Goal: Task Accomplishment & Management: Manage account settings

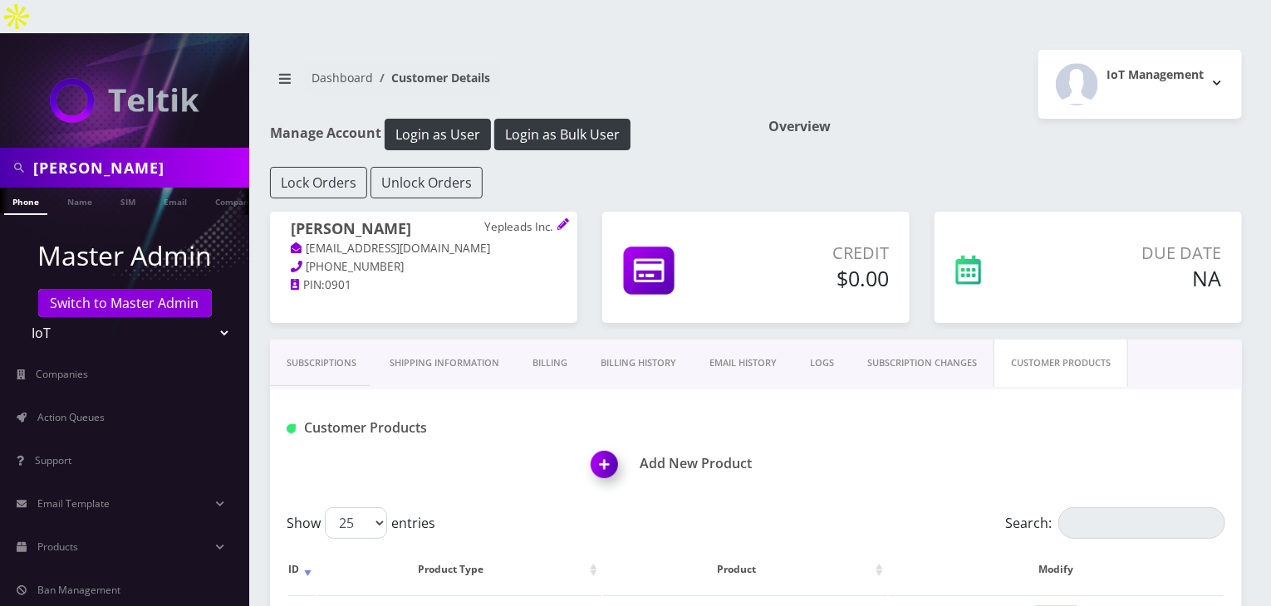
click at [644, 340] on link "Billing History" at bounding box center [638, 363] width 109 height 47
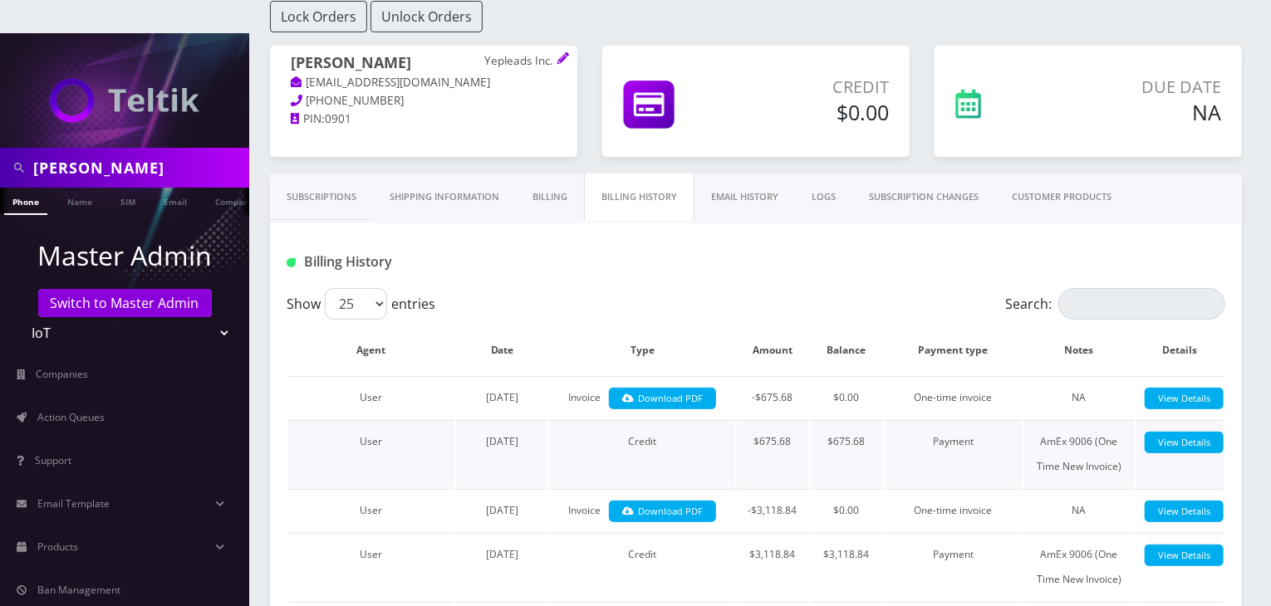
scroll to position [249, 0]
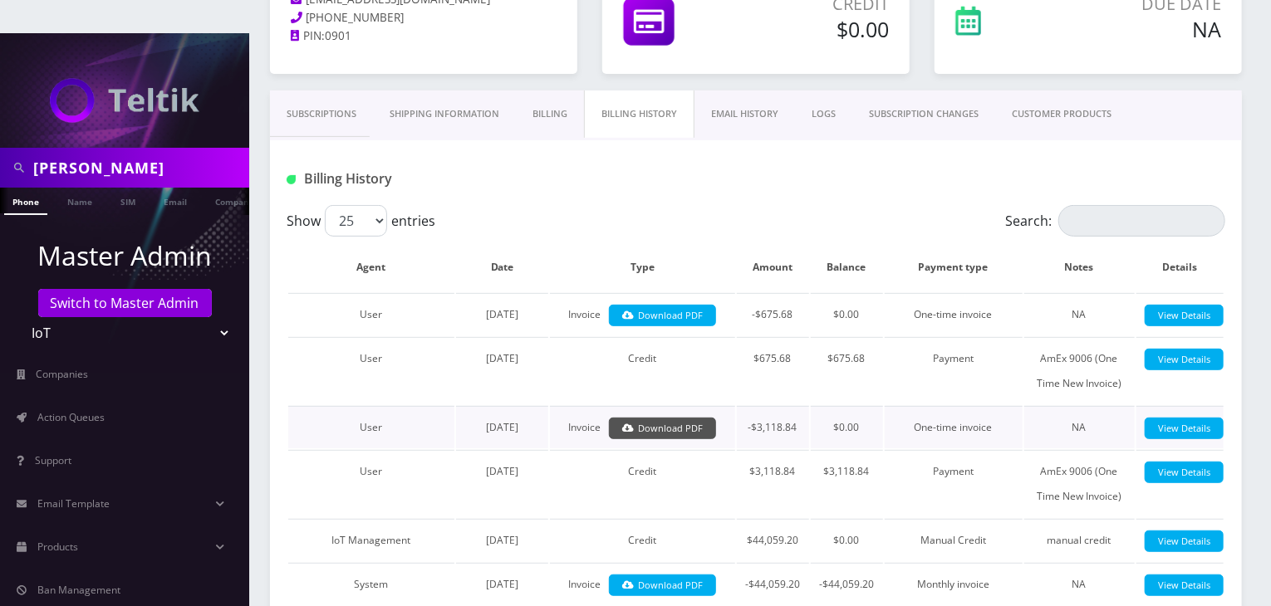
click at [668, 418] on link "Download PDF" at bounding box center [662, 429] width 107 height 22
click at [694, 305] on link "Download PDF" at bounding box center [662, 316] width 107 height 22
click at [551, 91] on link "Billing" at bounding box center [550, 114] width 68 height 47
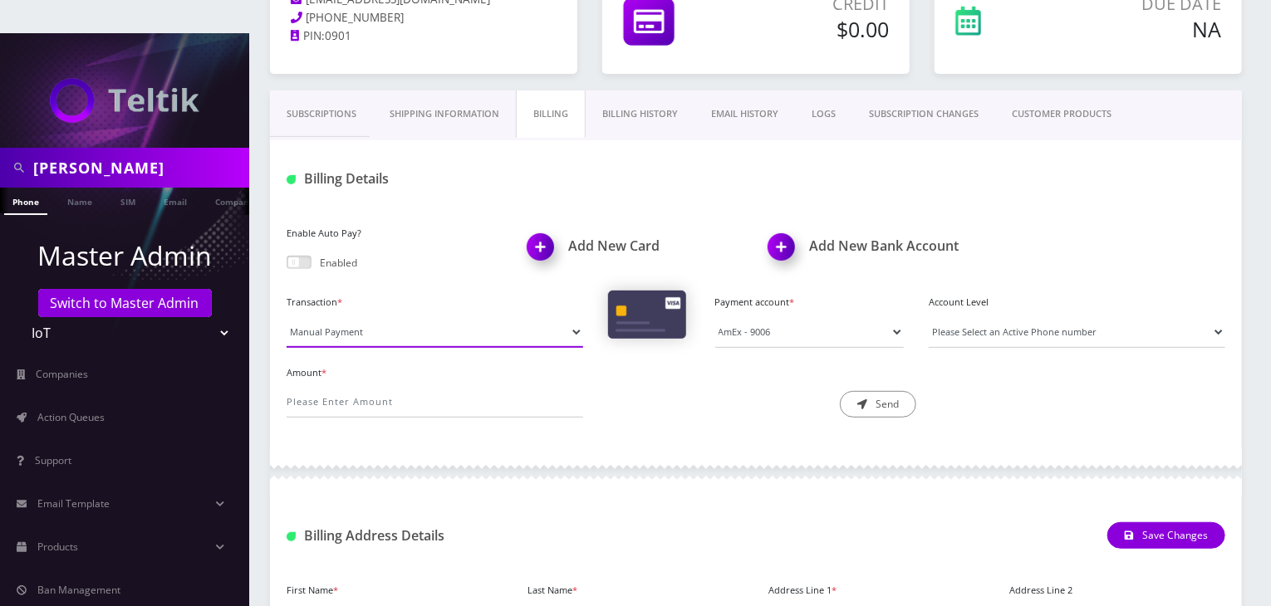
click at [452, 316] on select "Manual Payment Custom Charge Manual Credit Custom Invoice" at bounding box center [435, 332] width 297 height 32
select select "Manual Credit"
click at [287, 316] on select "Manual Payment Custom Charge Manual Credit Custom Invoice" at bounding box center [435, 332] width 297 height 32
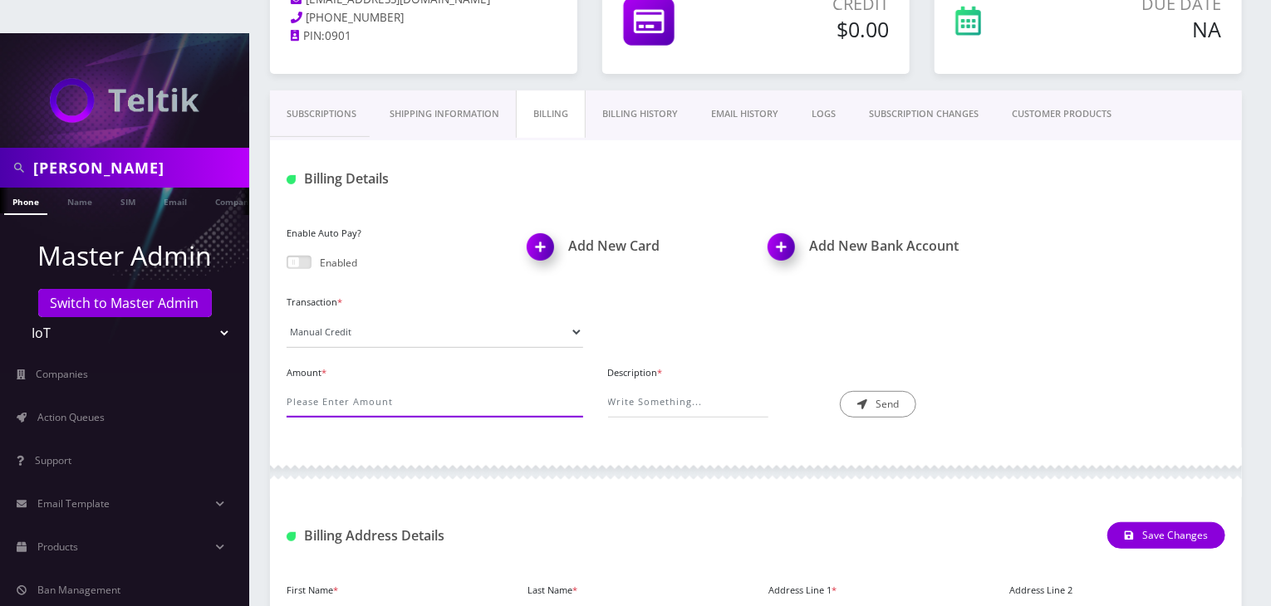
click at [404, 386] on input "Amount *" at bounding box center [435, 402] width 297 height 32
type input "20"
click at [619, 386] on input "Description *" at bounding box center [688, 402] width 160 height 32
type input "Extra Shipping charge"
click at [874, 391] on button "Send" at bounding box center [878, 404] width 76 height 27
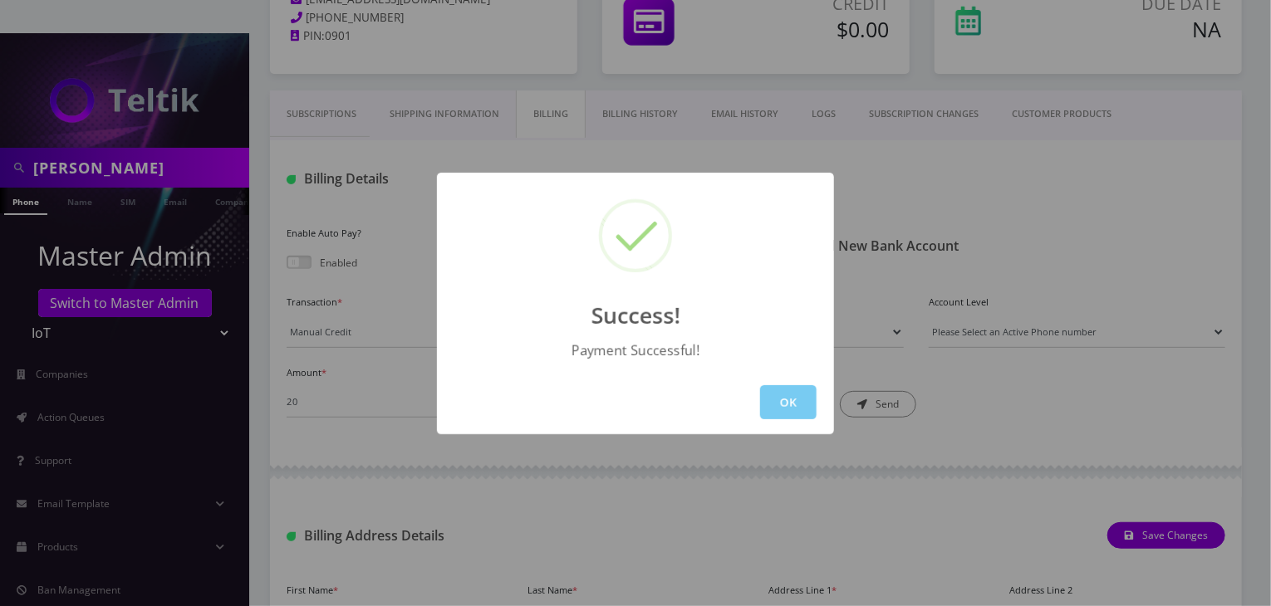
click at [803, 408] on button "OK" at bounding box center [788, 402] width 56 height 34
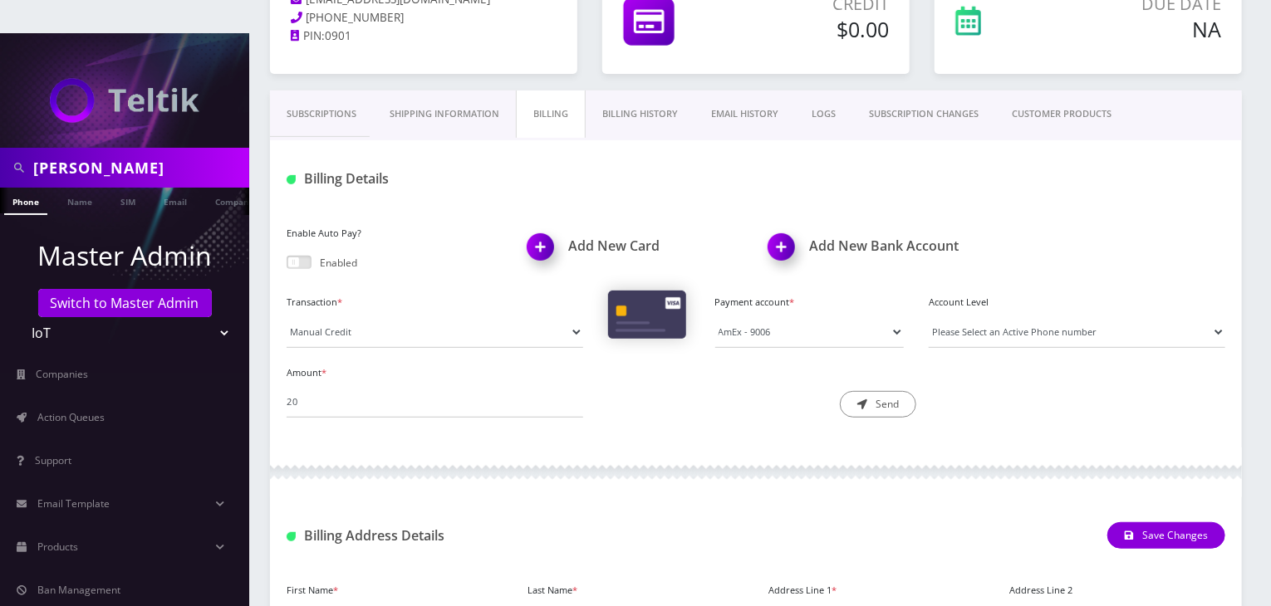
click at [327, 91] on link "Subscriptions" at bounding box center [321, 114] width 103 height 47
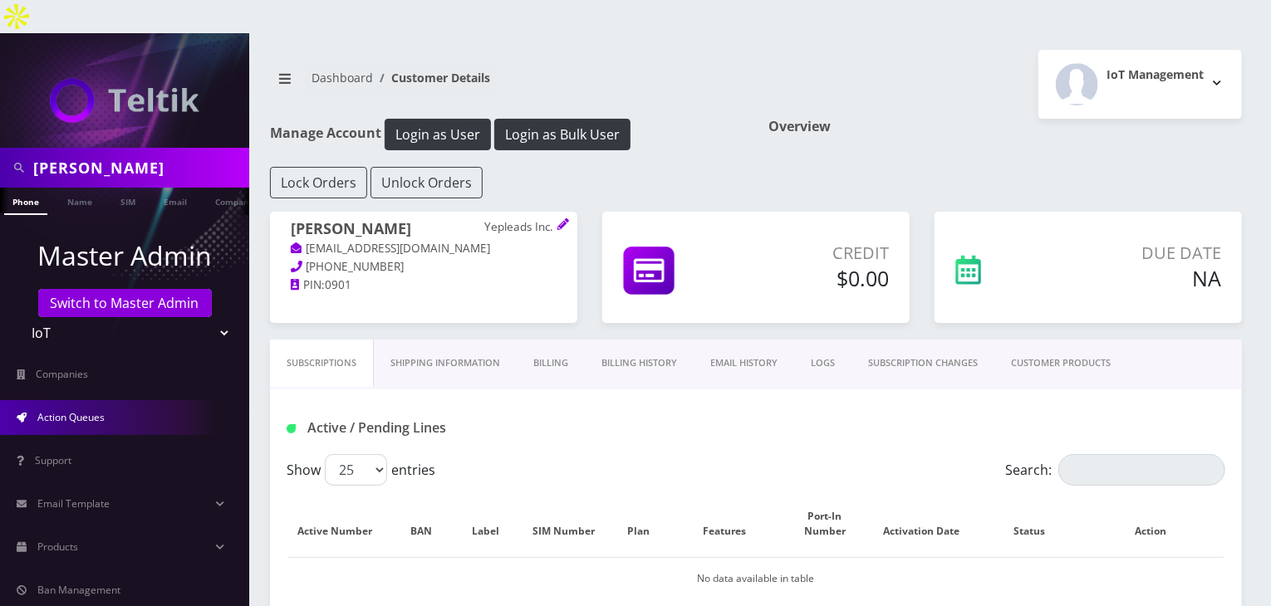
click at [83, 400] on link "Action Queues" at bounding box center [124, 417] width 249 height 35
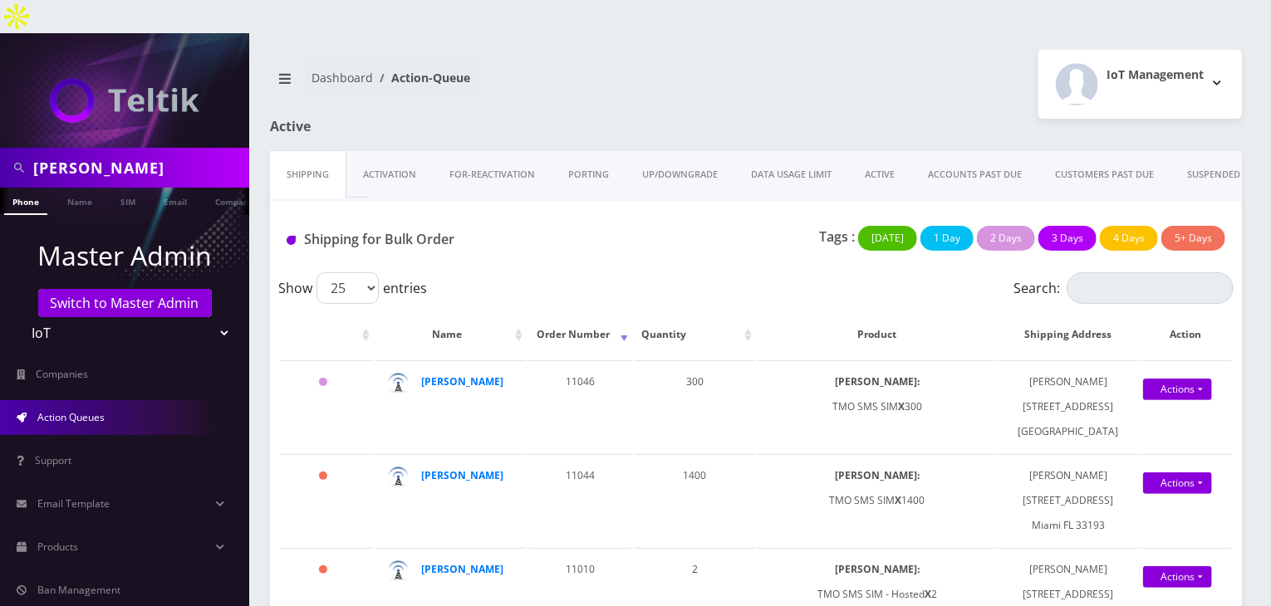
scroll to position [0, 8]
drag, startPoint x: 453, startPoint y: 208, endPoint x: 370, endPoint y: 221, distance: 83.3
click at [370, 226] on div "Shipping for Bulk Order" at bounding box center [434, 243] width 321 height 34
click at [439, 226] on div "Shipping for Bulk Order" at bounding box center [434, 243] width 321 height 34
drag, startPoint x: 459, startPoint y: 212, endPoint x: 383, endPoint y: 218, distance: 75.8
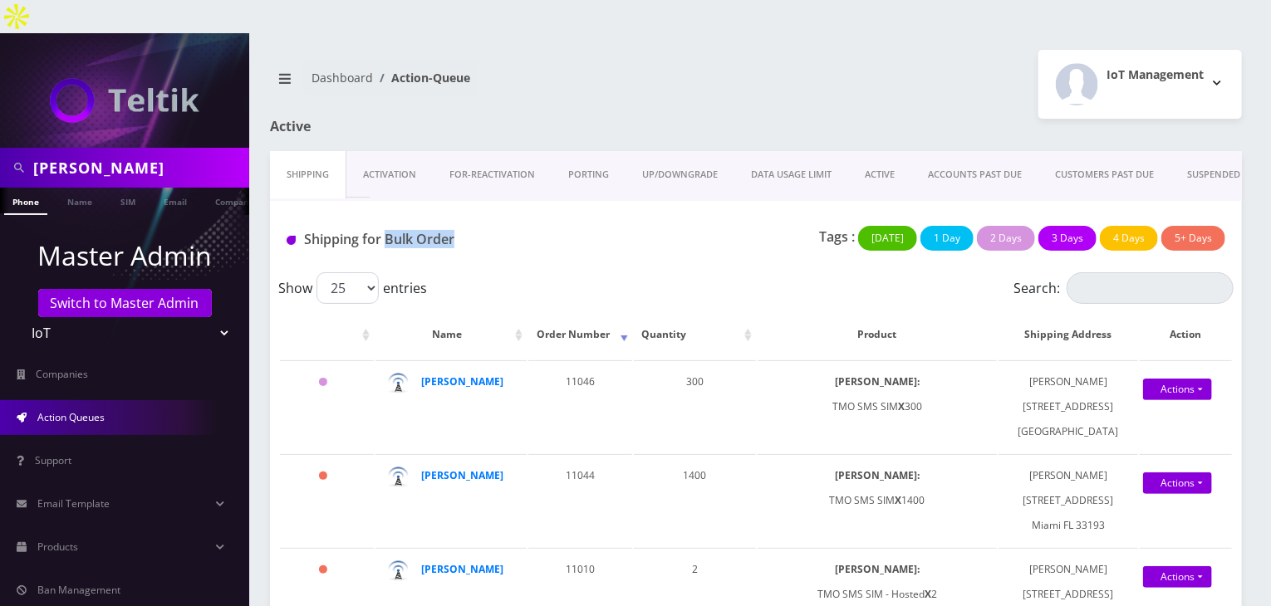
click at [383, 226] on div "Shipping for Bulk Order" at bounding box center [434, 243] width 321 height 34
click at [452, 272] on div "Show 25 50 100 250 500 1000 entries" at bounding box center [636, 288] width 717 height 32
drag, startPoint x: 458, startPoint y: 207, endPoint x: 385, endPoint y: 211, distance: 72.4
click at [385, 232] on h1 "Shipping for Bulk Order" at bounding box center [435, 240] width 297 height 16
click at [457, 232] on h1 "Shipping for Bulk Order" at bounding box center [435, 240] width 297 height 16
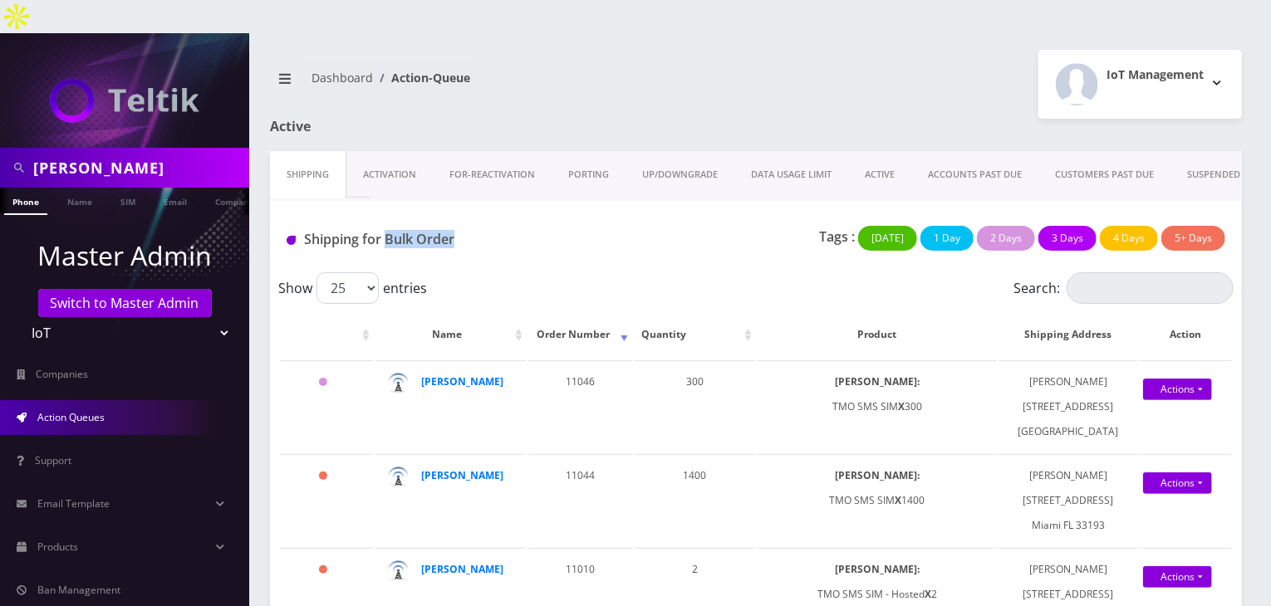
drag, startPoint x: 456, startPoint y: 207, endPoint x: 388, endPoint y: 212, distance: 68.3
click at [388, 232] on h1 "Shipping for Bulk Order" at bounding box center [435, 240] width 297 height 16
